Goal: Task Accomplishment & Management: Manage account settings

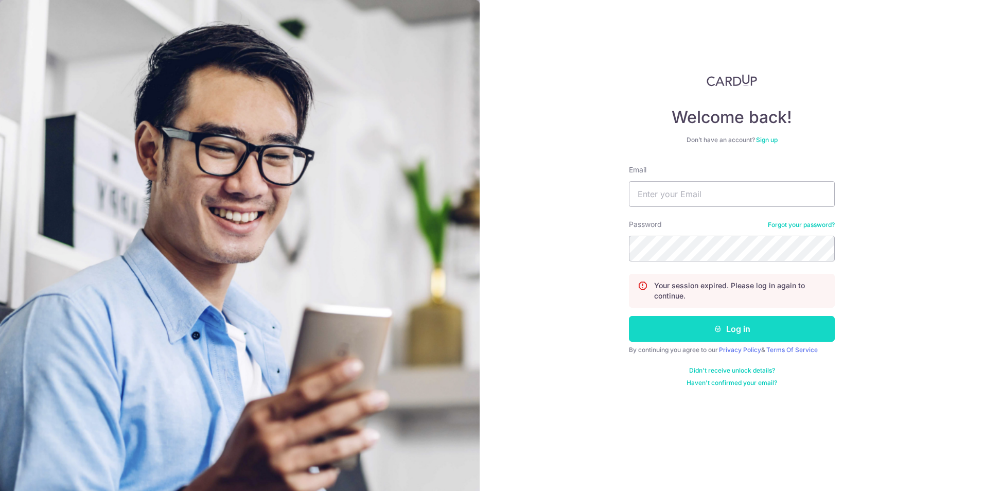
type input "[PERSON_NAME][EMAIL_ADDRESS][DOMAIN_NAME]"
click at [656, 327] on button "Log in" at bounding box center [732, 329] width 206 height 26
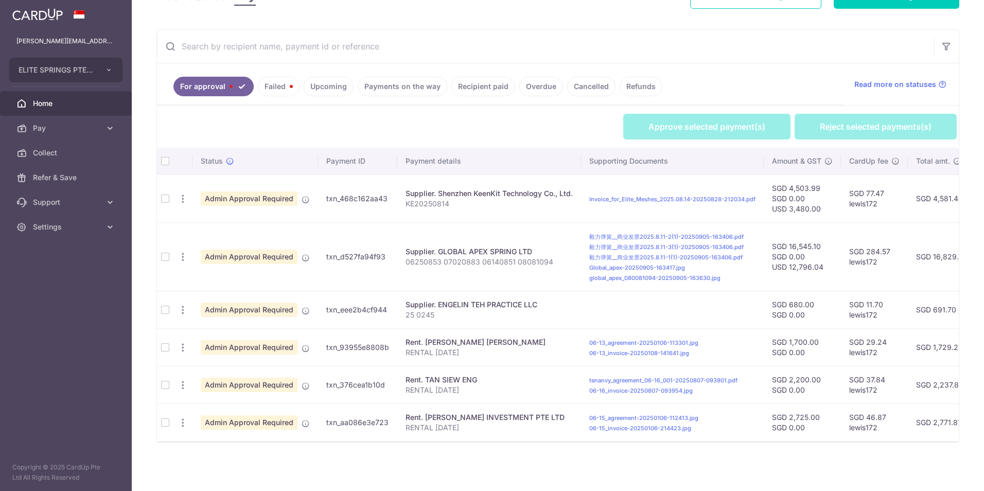
scroll to position [175, 0]
click at [163, 307] on td at bounding box center [165, 310] width 16 height 38
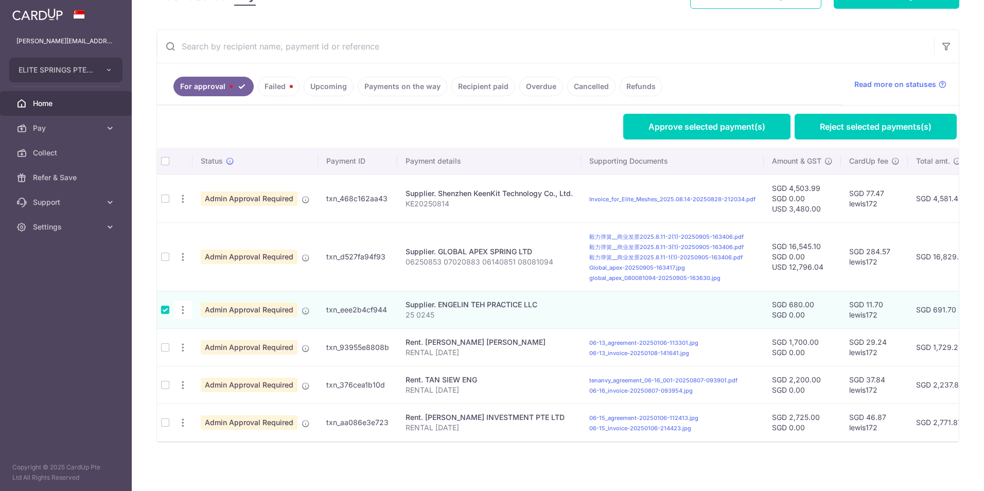
click at [169, 344] on td at bounding box center [165, 347] width 16 height 38
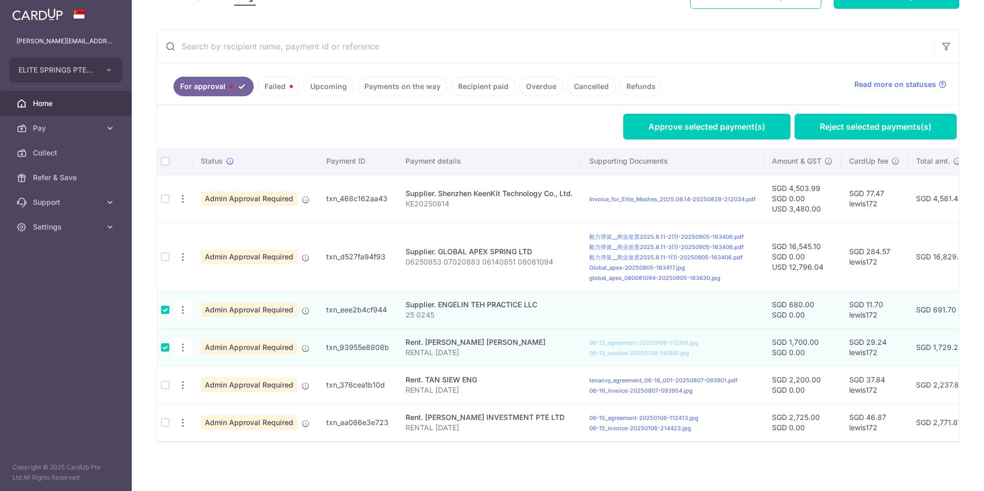
click at [165, 385] on td at bounding box center [165, 385] width 16 height 38
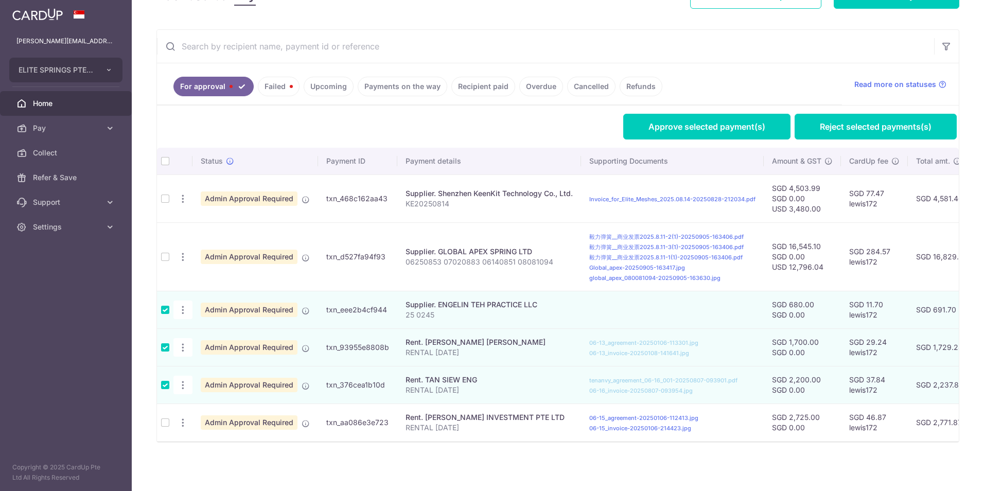
click at [164, 417] on td at bounding box center [165, 423] width 16 height 38
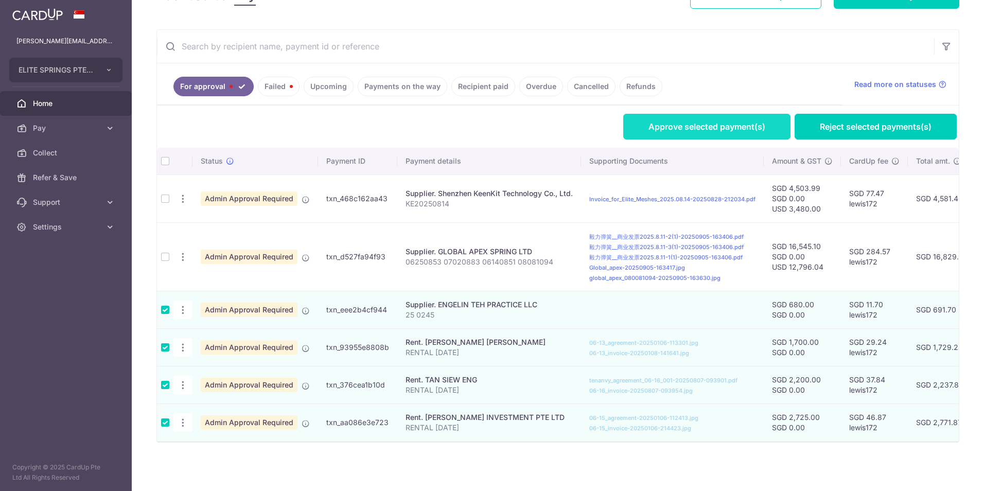
click at [723, 114] on link "Approve selected payment(s)" at bounding box center [706, 127] width 167 height 26
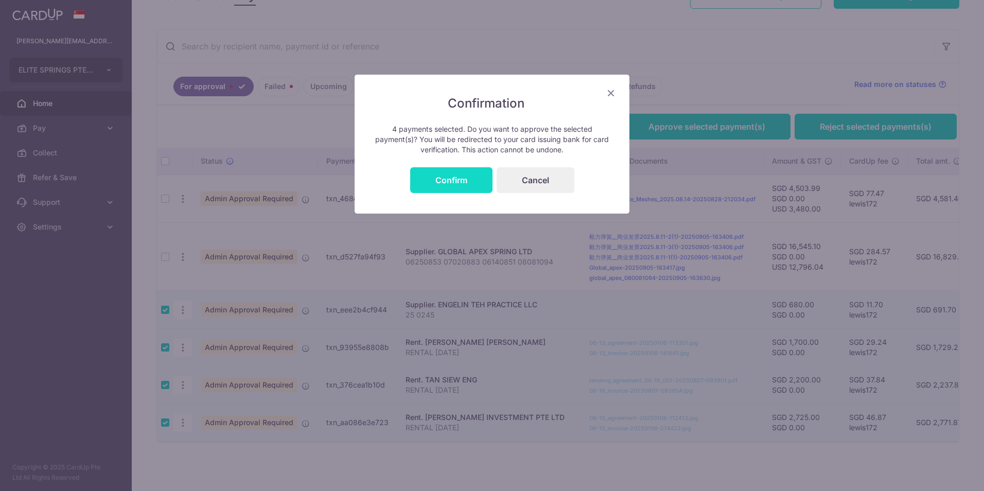
click at [466, 190] on button "Confirm" at bounding box center [451, 180] width 82 height 26
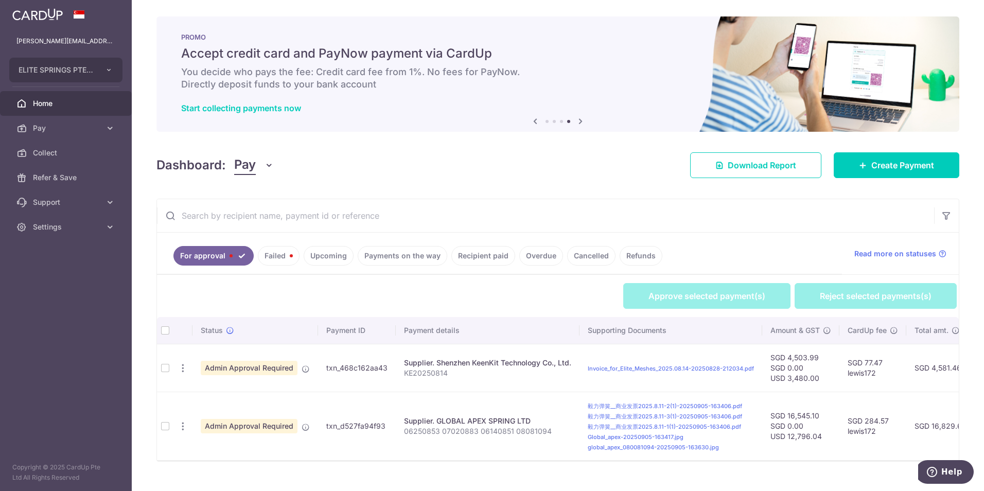
click at [163, 368] on td at bounding box center [165, 368] width 16 height 48
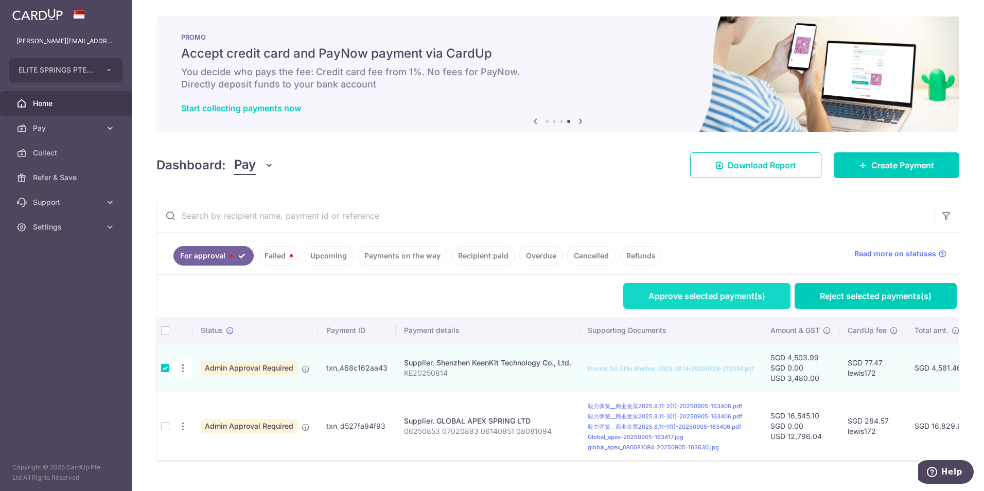
click at [735, 301] on link "Approve selected payment(s)" at bounding box center [706, 296] width 167 height 26
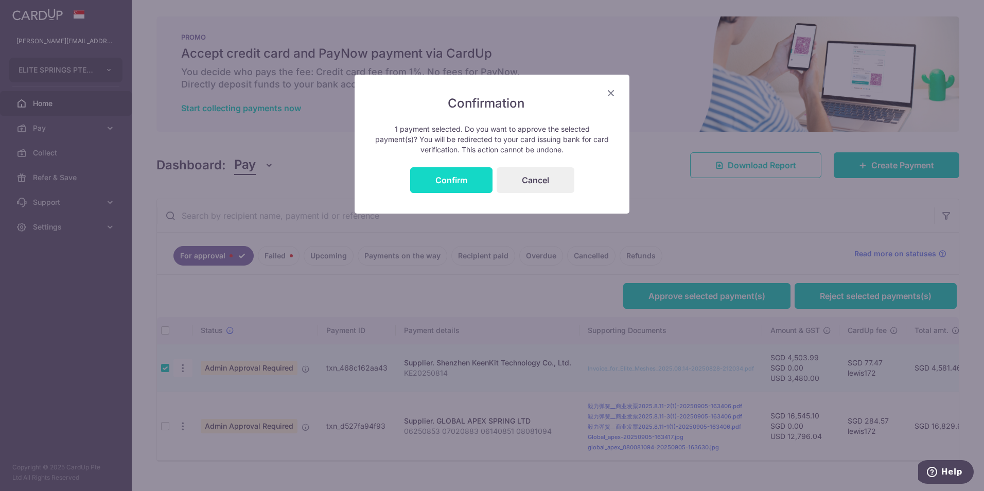
click at [467, 177] on button "Confirm" at bounding box center [451, 180] width 82 height 26
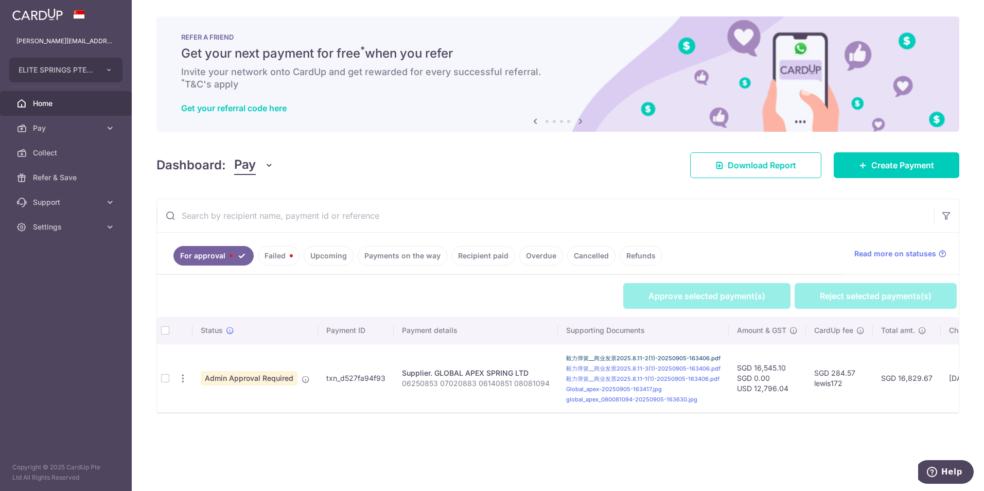
click at [673, 357] on link "毅力弹簧__商业发票2025.8.11-2(1)-20250905-163406.pdf" at bounding box center [643, 358] width 154 height 7
click at [660, 371] on link "毅力弹簧__商业发票2025.8.11-3(1)-20250905-163406.pdf" at bounding box center [643, 368] width 154 height 7
click at [566, 378] on link "毅力弹簧__商业发票2025.8.11-1(1)-20250905-163406.pdf" at bounding box center [642, 378] width 153 height 7
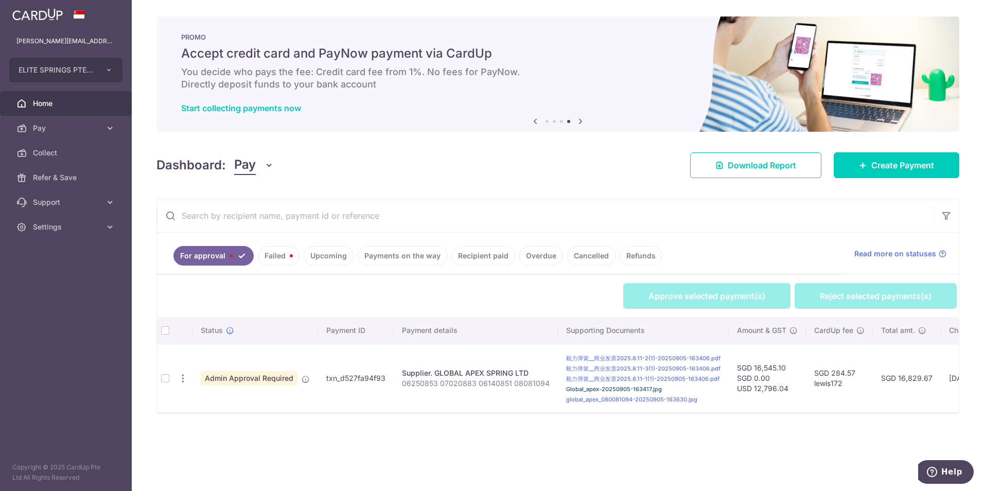
click at [615, 391] on link "Global_apex-20250905-163417.jpg" at bounding box center [614, 389] width 96 height 7
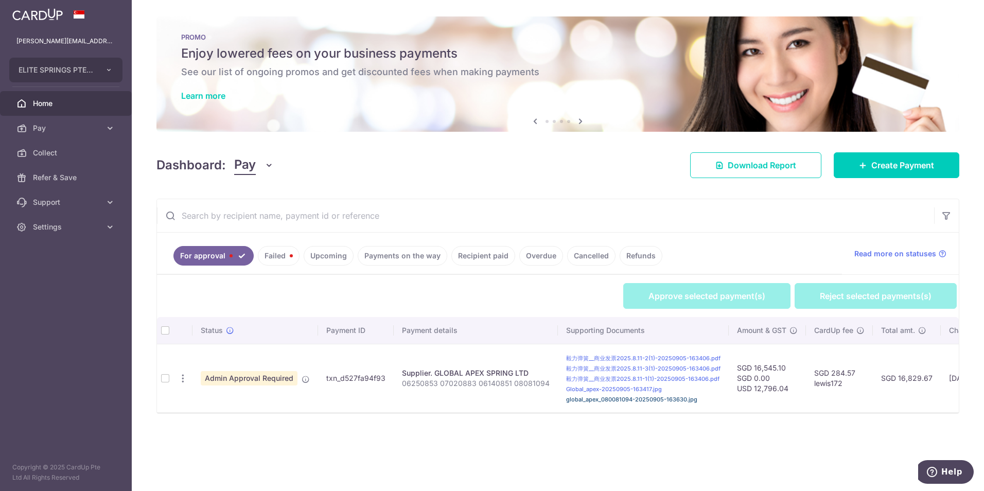
click at [584, 402] on link "global_apex_080081094-20250905-163630.jpg" at bounding box center [631, 399] width 131 height 7
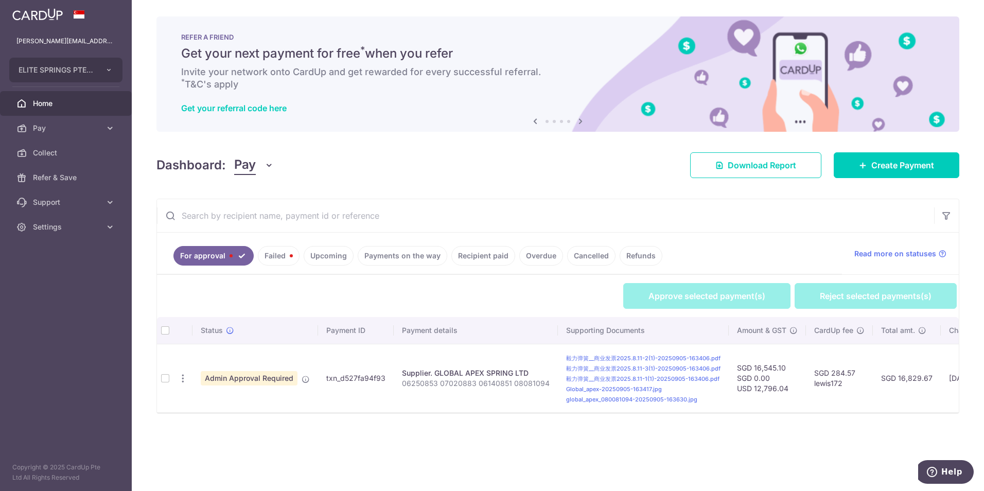
click at [163, 377] on td at bounding box center [165, 378] width 16 height 68
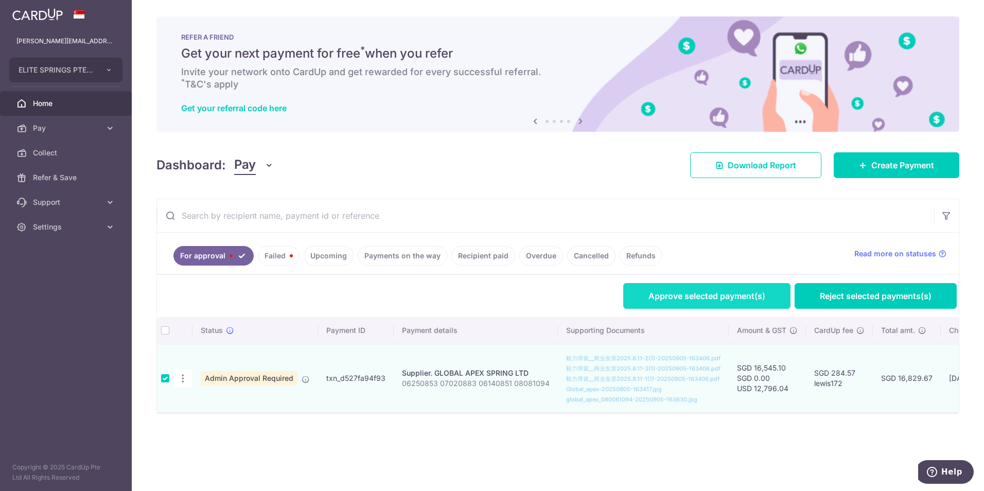
click at [647, 302] on link "Approve selected payment(s)" at bounding box center [706, 296] width 167 height 26
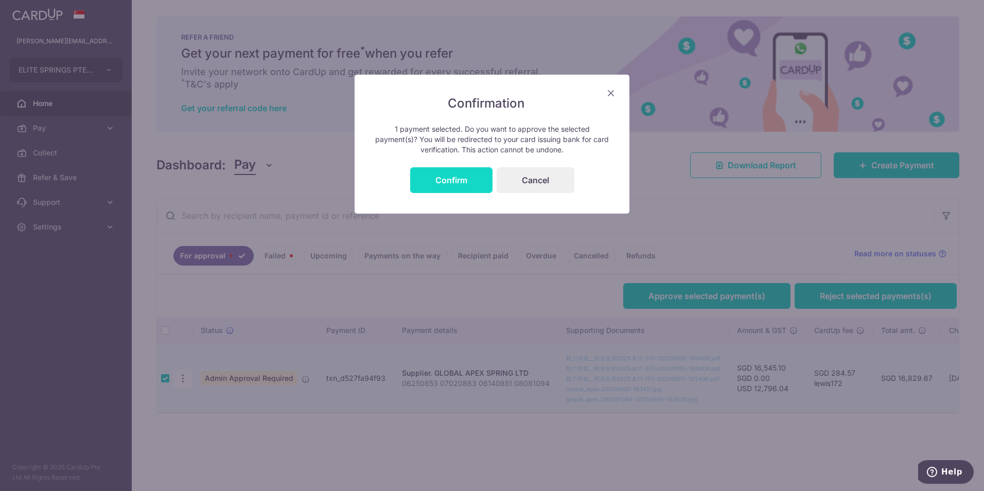
click at [459, 192] on button "Confirm" at bounding box center [451, 180] width 82 height 26
